Goal: Check status: Check status

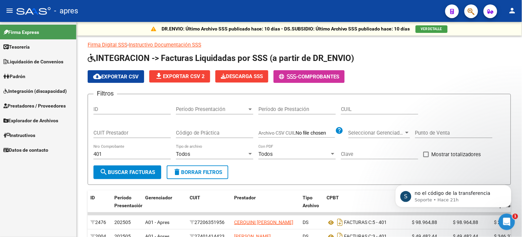
scroll to position [77, 0]
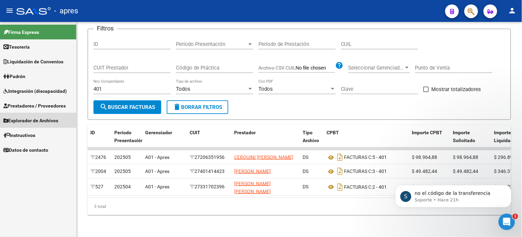
click at [34, 118] on span "Explorador de Archivos" at bounding box center [30, 121] width 55 height 8
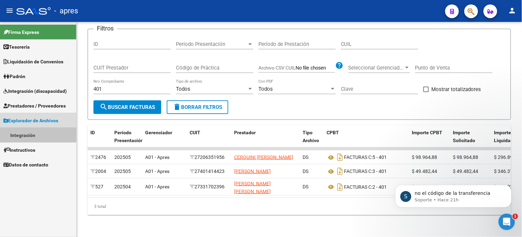
click at [23, 135] on link "Integración" at bounding box center [38, 135] width 76 height 15
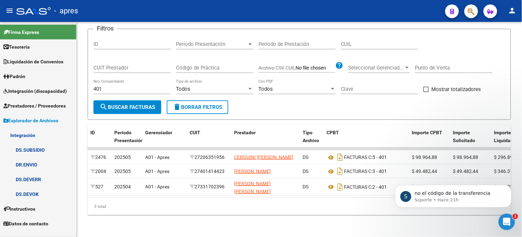
click at [18, 93] on span "Integración (discapacidad)" at bounding box center [34, 91] width 63 height 8
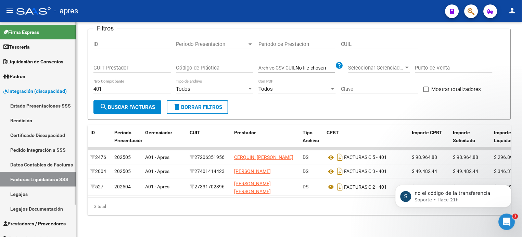
click at [17, 119] on link "Rendición" at bounding box center [38, 120] width 76 height 15
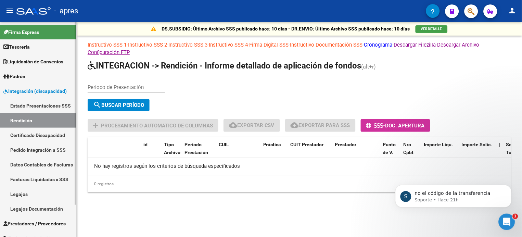
click at [38, 178] on link "Facturas Liquidadas x SSS" at bounding box center [38, 179] width 76 height 15
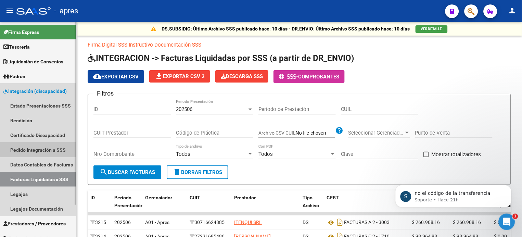
click at [34, 149] on link "Pedido Integración a SSS" at bounding box center [38, 149] width 76 height 15
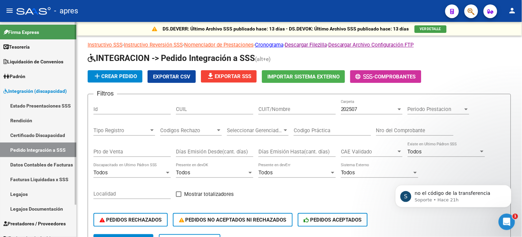
click at [27, 118] on link "Rendición" at bounding box center [38, 120] width 76 height 15
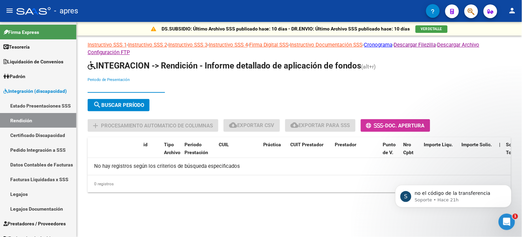
click at [121, 88] on input "Periodo de Presentación" at bounding box center [126, 87] width 77 height 6
type input "202504"
click at [133, 102] on span "search Buscar Período" at bounding box center [118, 105] width 51 height 6
